Goal: Task Accomplishment & Management: Complete application form

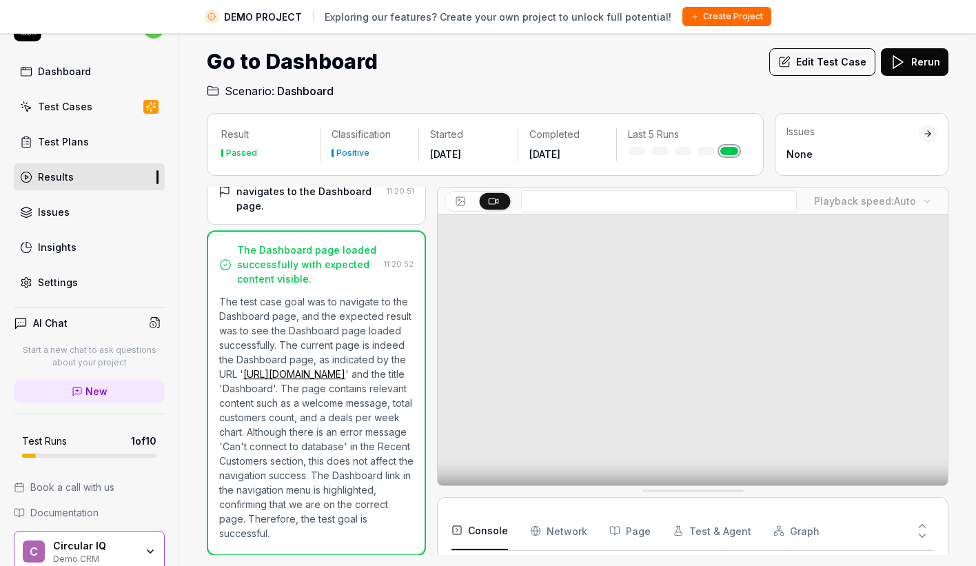
scroll to position [92, 0]
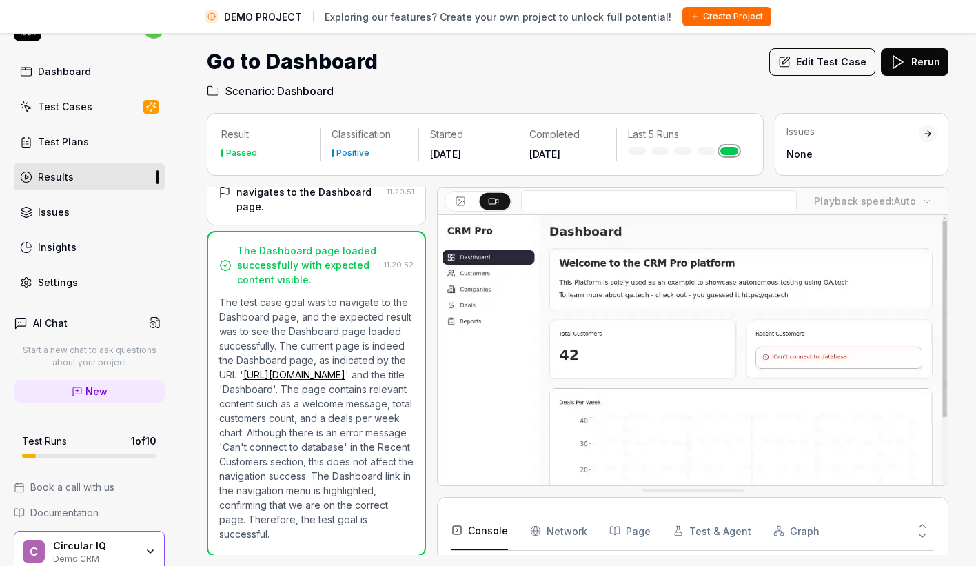
click at [731, 17] on button "Create Project" at bounding box center [726, 16] width 89 height 19
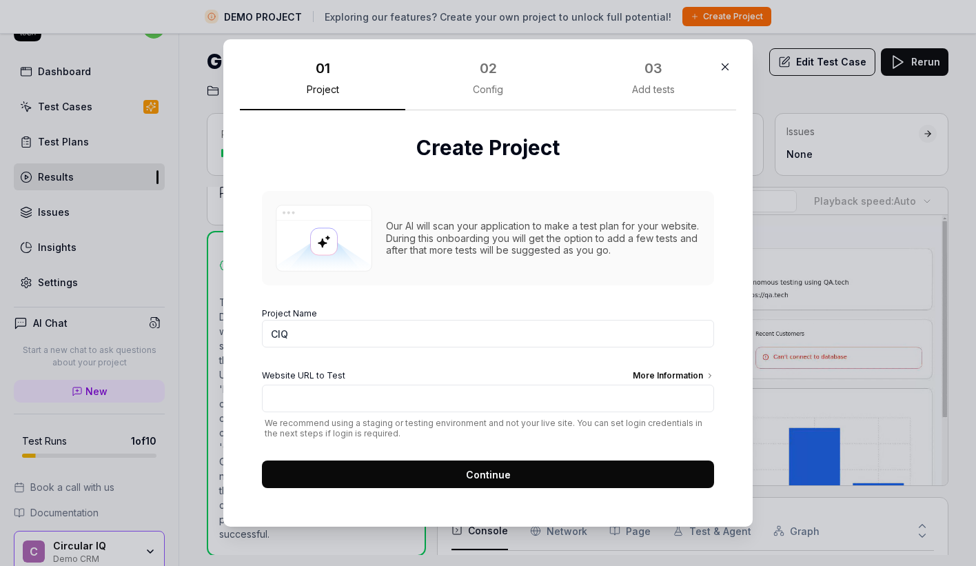
type input "CIQ"
click at [429, 401] on input "Website URL to Test More Information" at bounding box center [488, 399] width 452 height 28
click at [331, 408] on input "accept" at bounding box center [488, 399] width 452 height 28
click at [331, 407] on input "accept" at bounding box center [488, 399] width 452 height 28
paste input "[URL][DOMAIN_NAME]"
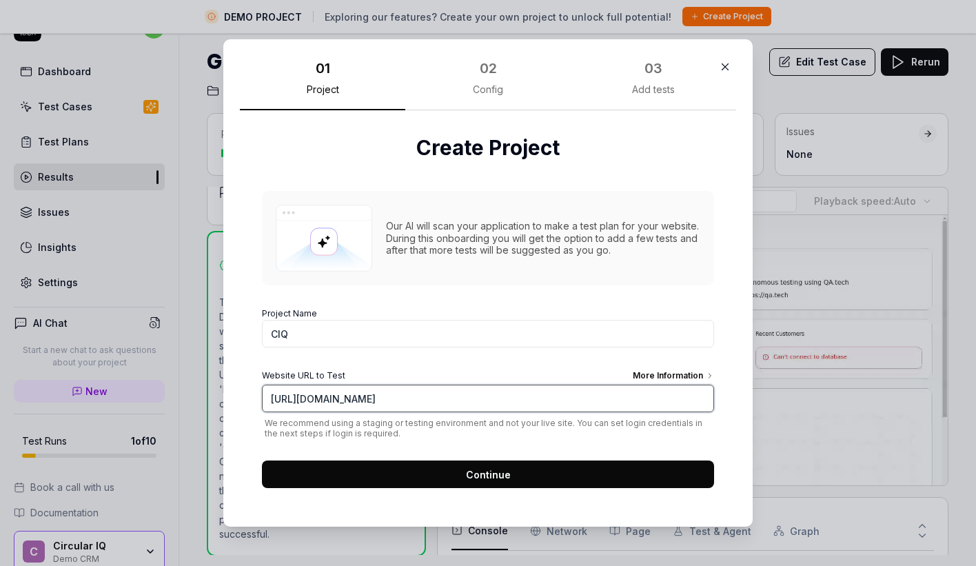
type input "[URL][DOMAIN_NAME]"
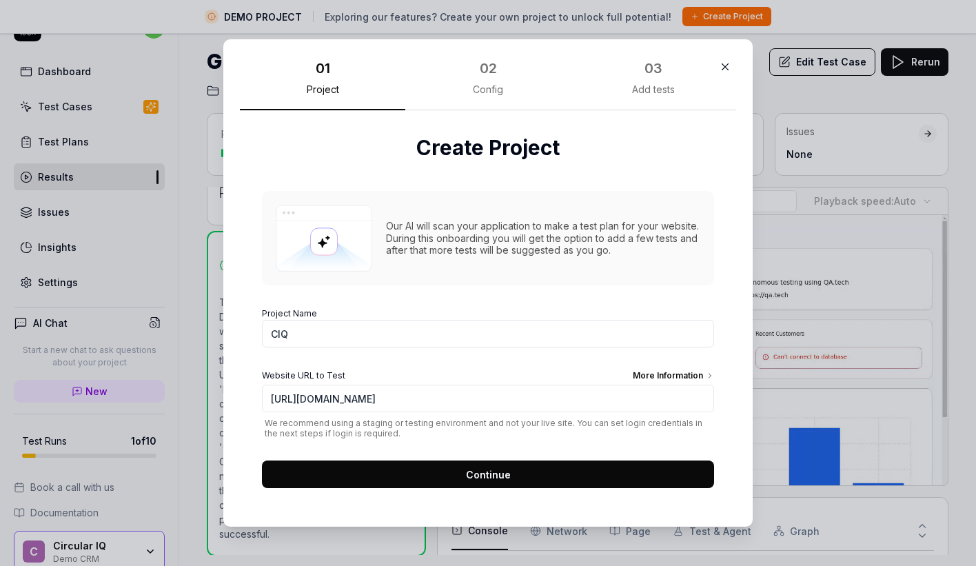
click at [460, 477] on button "Continue" at bounding box center [488, 474] width 452 height 28
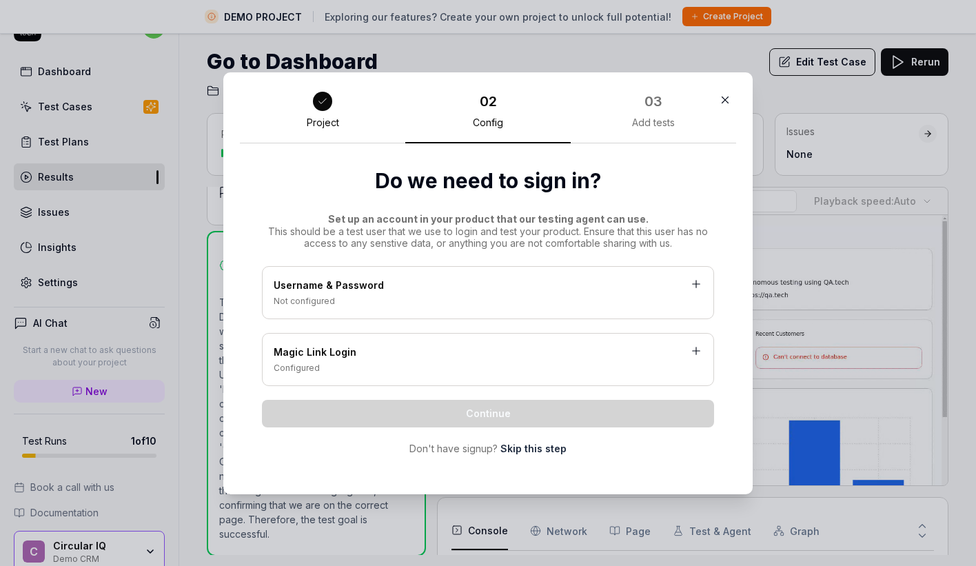
click at [411, 283] on div "Username & Password" at bounding box center [488, 286] width 429 height 17
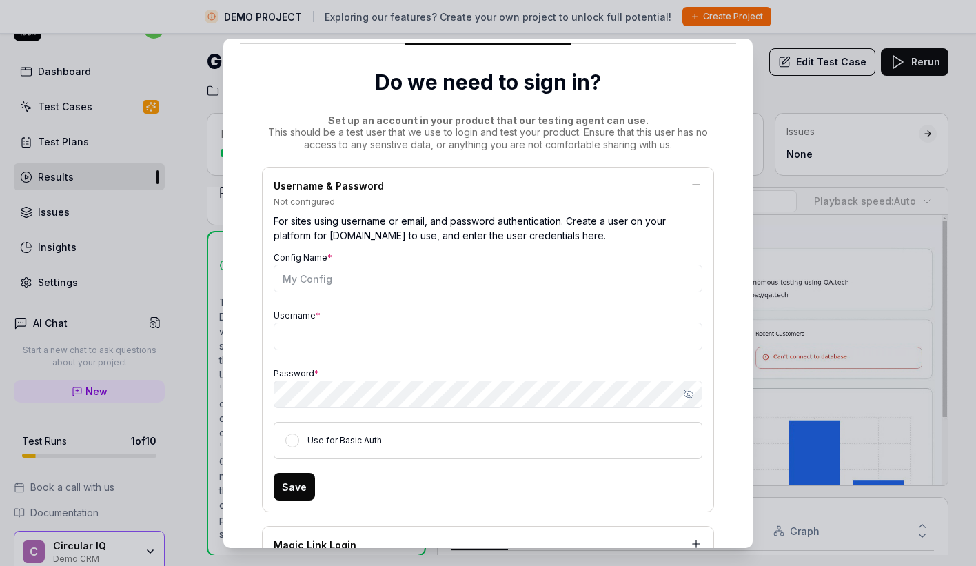
scroll to position [72, 0]
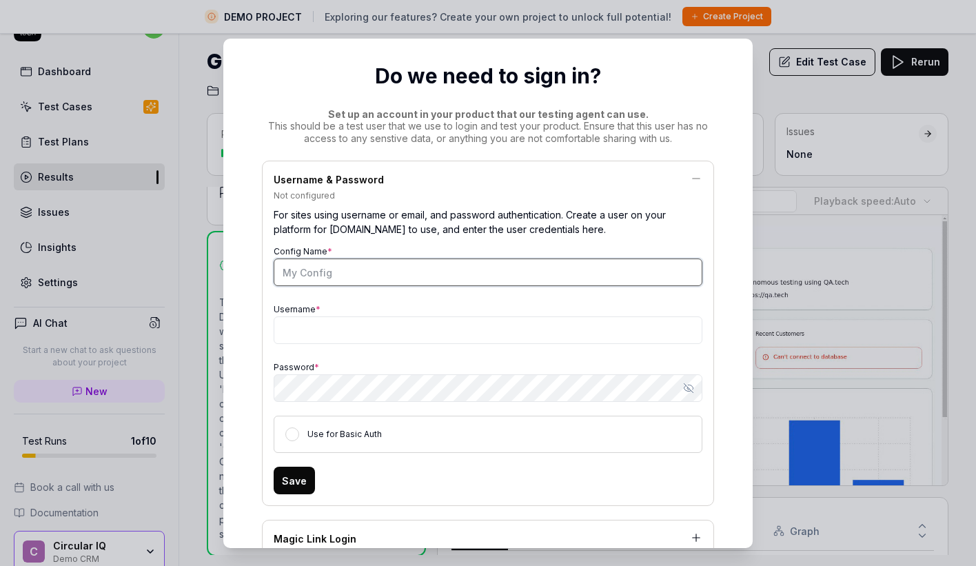
click at [349, 278] on input "Config Name *" at bounding box center [488, 272] width 429 height 28
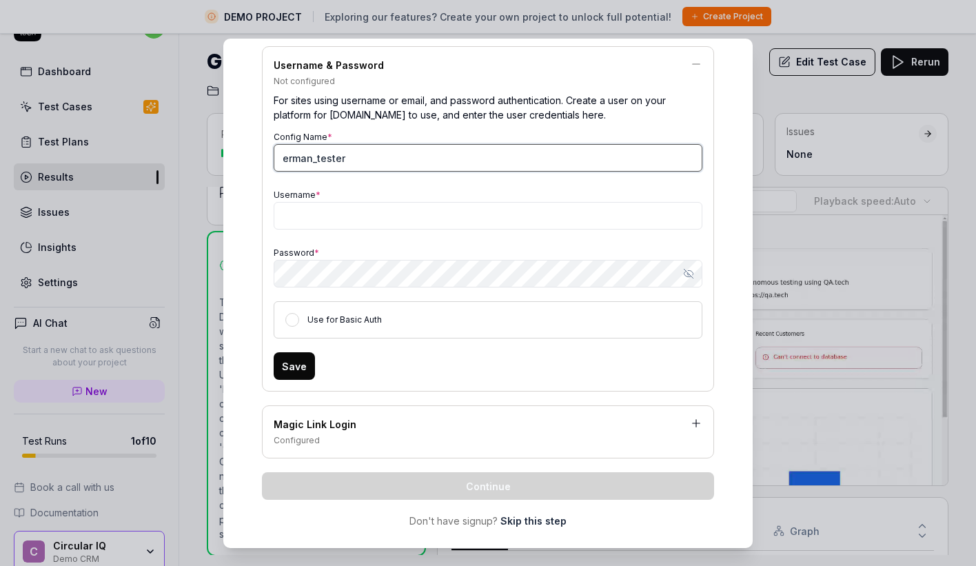
scroll to position [205, 0]
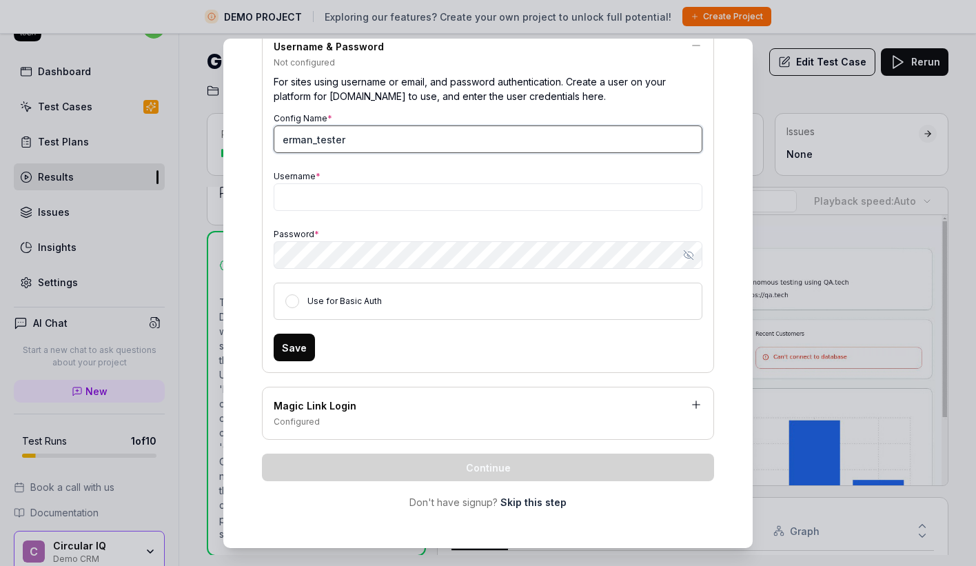
type input "erman_tester"
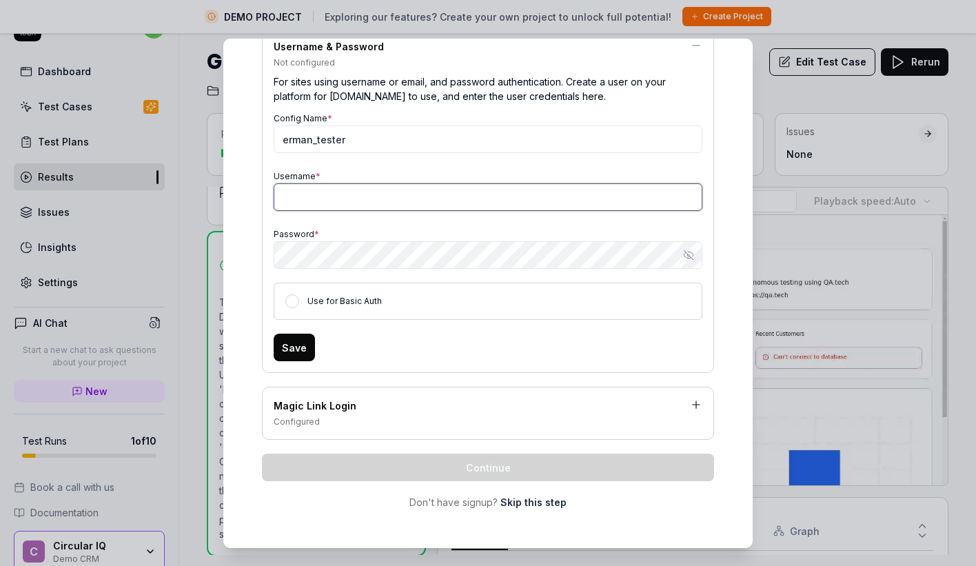
click at [306, 206] on input "Username *" at bounding box center [488, 197] width 429 height 28
